Goal: Task Accomplishment & Management: Use online tool/utility

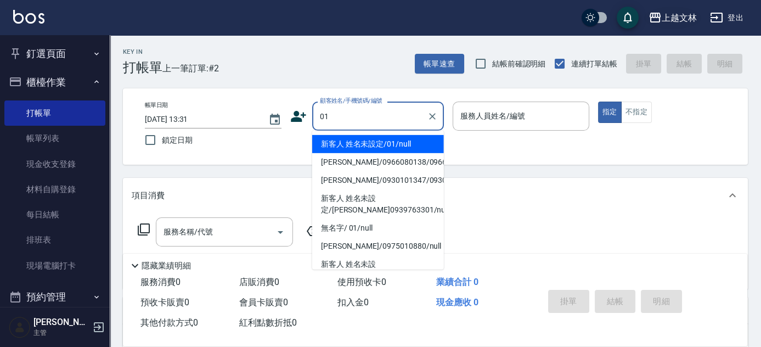
type input "新客人 姓名未設定/01/null"
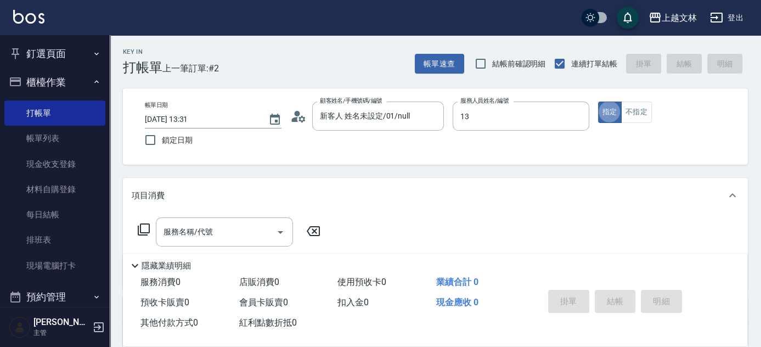
type input "July-13"
type button "true"
click at [251, 226] on input "服務名稱/代號" at bounding box center [216, 231] width 111 height 19
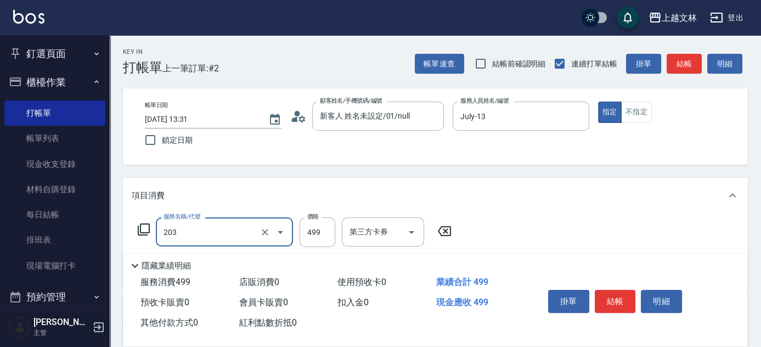
type input "B級洗+剪(203)"
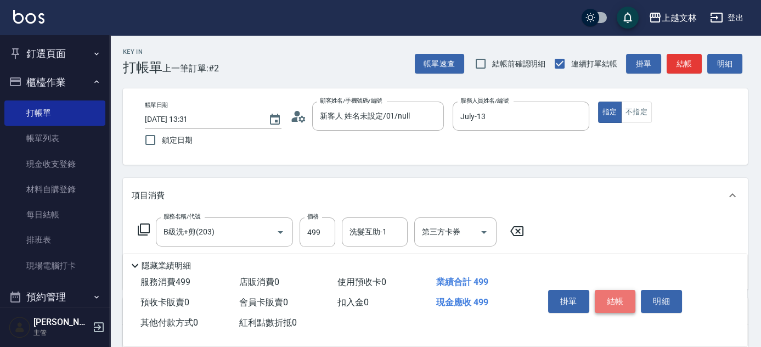
click at [609, 298] on button "結帳" at bounding box center [615, 301] width 41 height 23
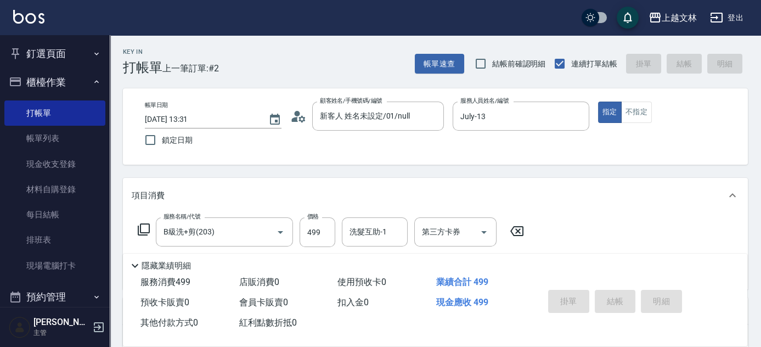
click at [35, 80] on button "櫃檯作業" at bounding box center [54, 82] width 101 height 29
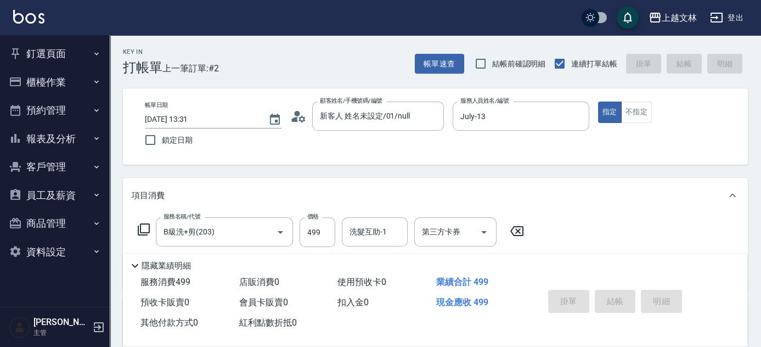
type input "[DATE] 14:46"
